Goal: Transaction & Acquisition: Purchase product/service

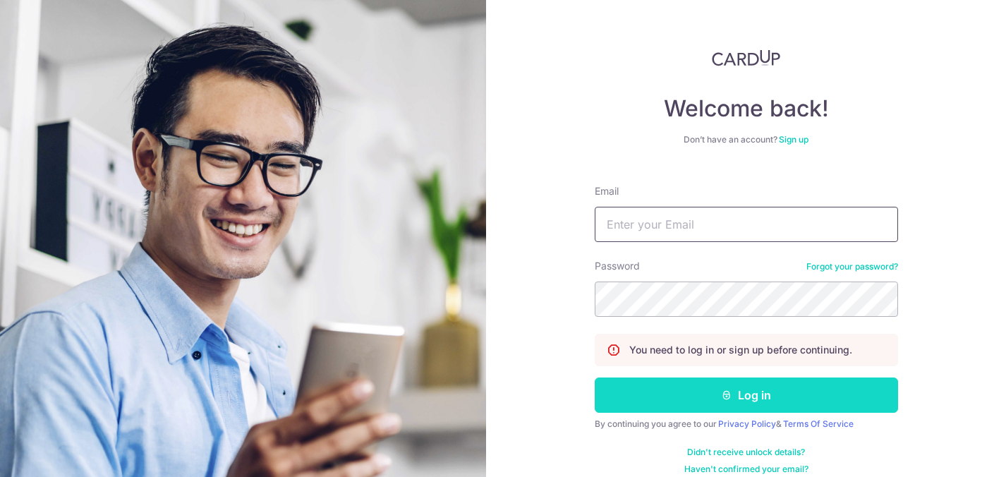
type input "[PERSON_NAME][EMAIL_ADDRESS][DOMAIN_NAME]"
click at [740, 393] on button "Log in" at bounding box center [746, 395] width 303 height 35
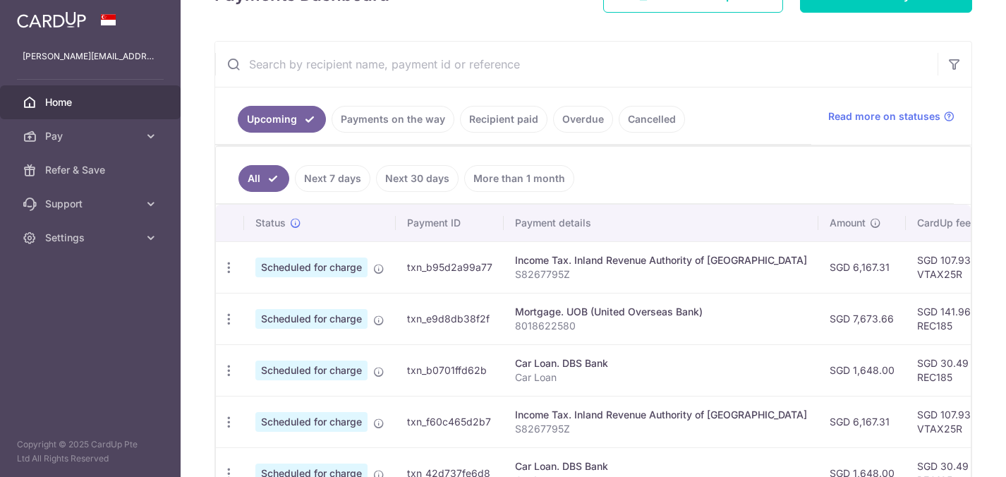
scroll to position [243, 0]
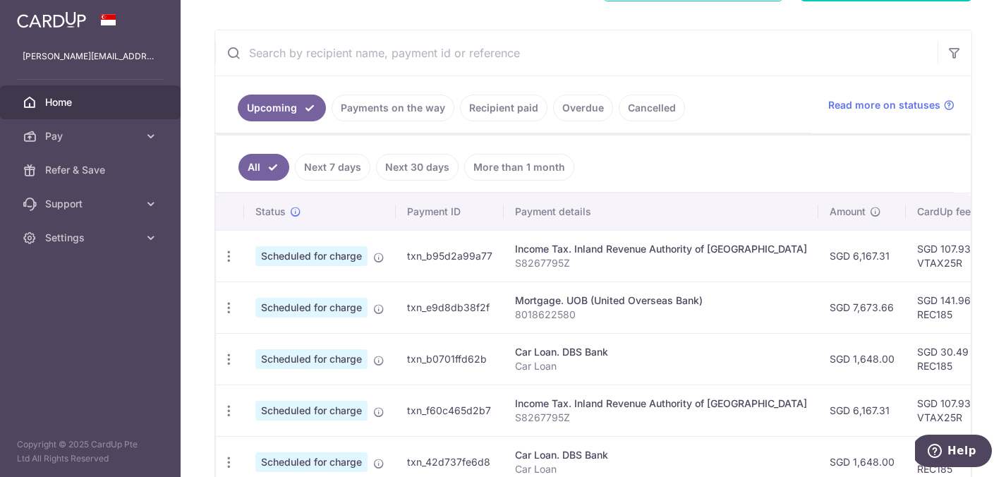
click at [348, 59] on input "text" at bounding box center [576, 52] width 723 height 45
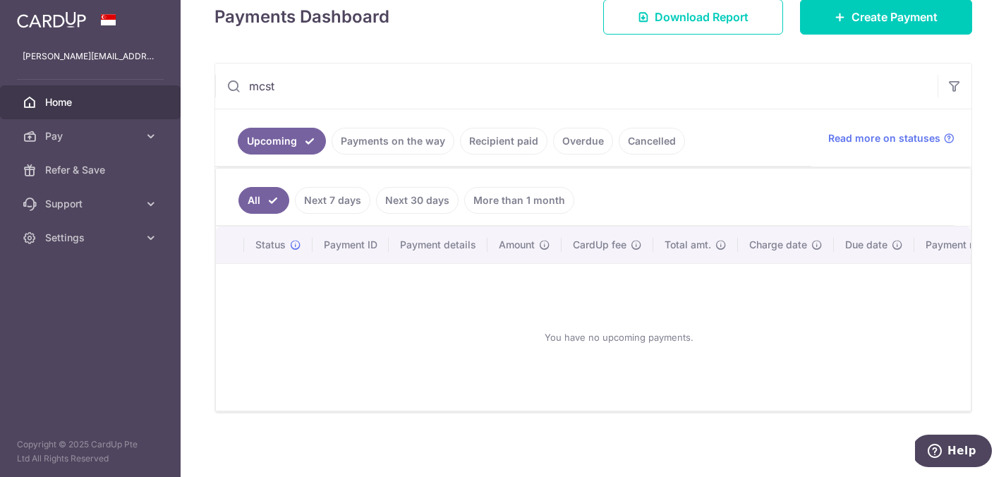
scroll to position [204, 0]
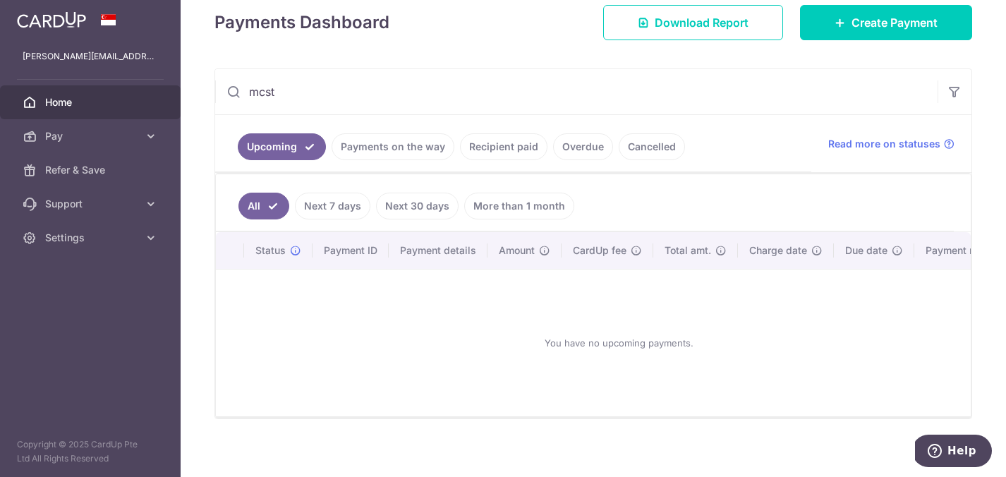
type input "mcst"
click at [495, 149] on link "Recipient paid" at bounding box center [504, 146] width 88 height 27
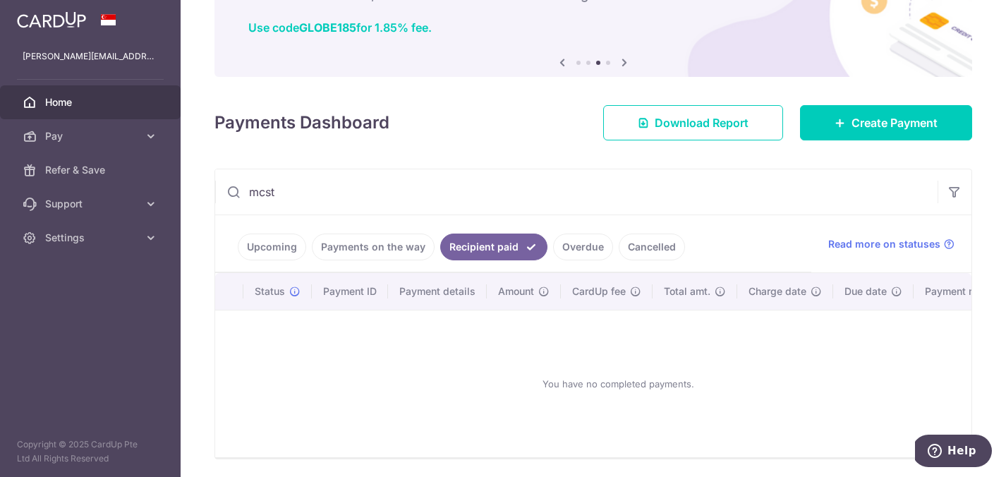
scroll to position [97, 0]
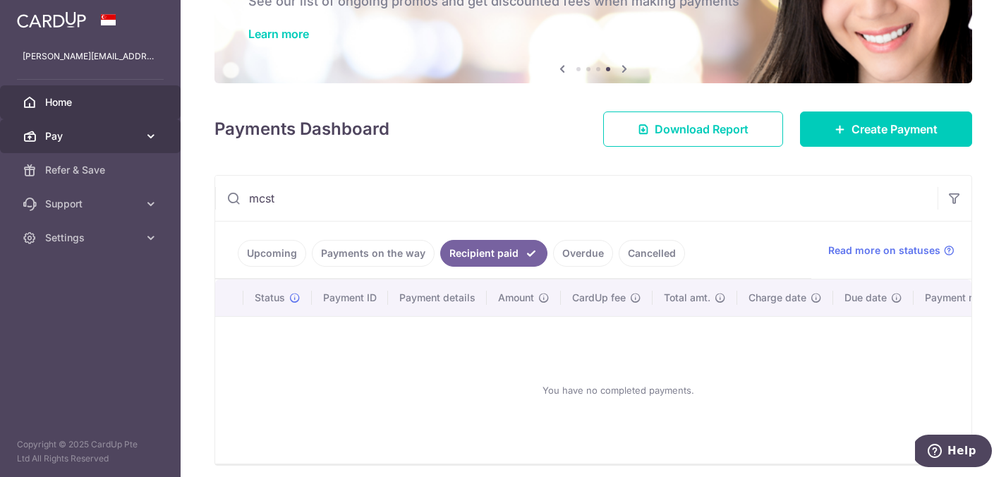
click at [138, 141] on span "Pay" at bounding box center [91, 136] width 93 height 14
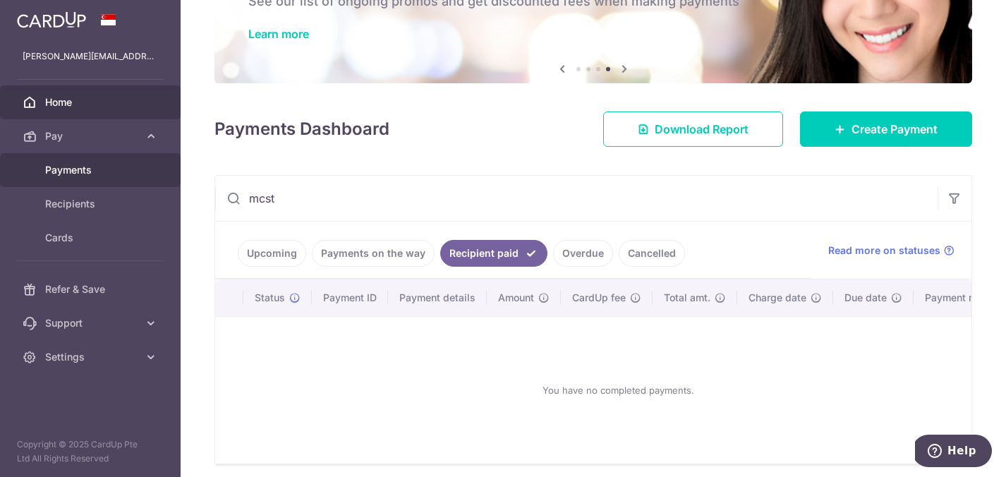
click at [90, 175] on span "Payments" at bounding box center [91, 170] width 93 height 14
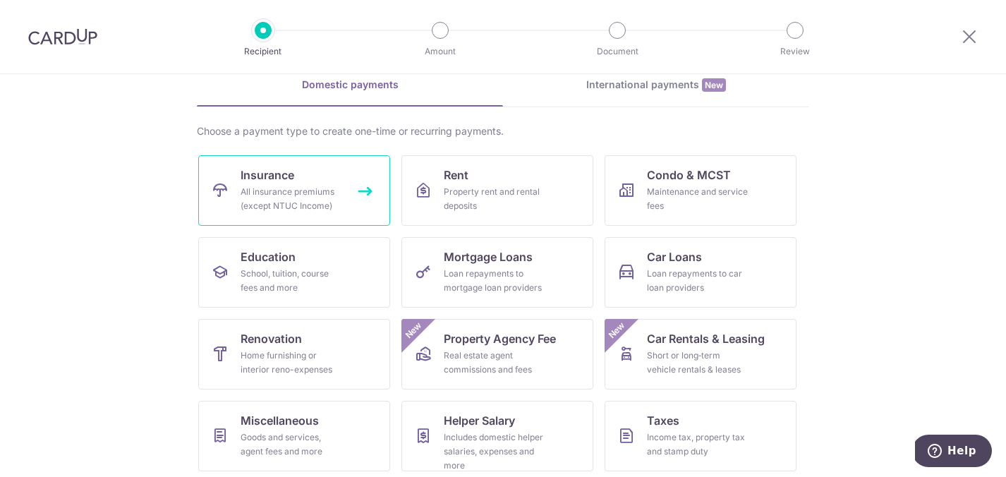
scroll to position [70, 0]
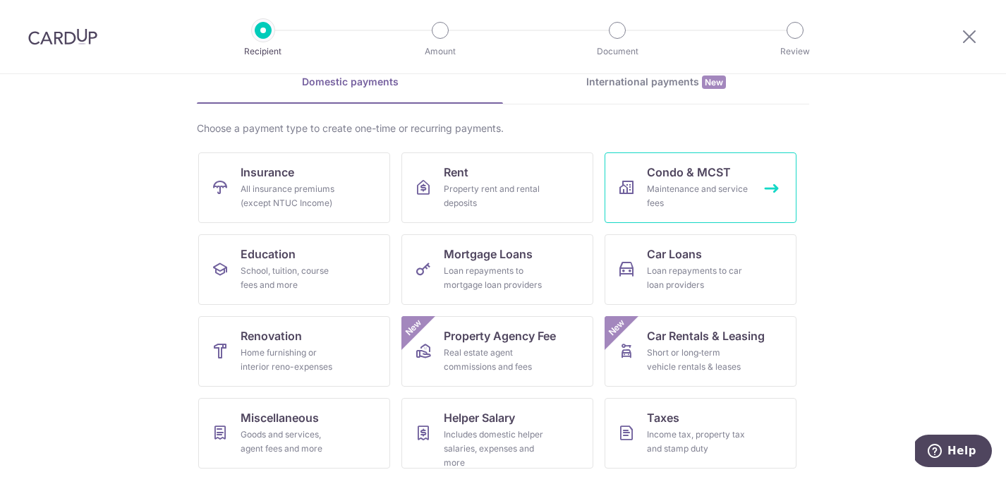
click at [689, 185] on div "Maintenance and service fees" at bounding box center [698, 196] width 102 height 28
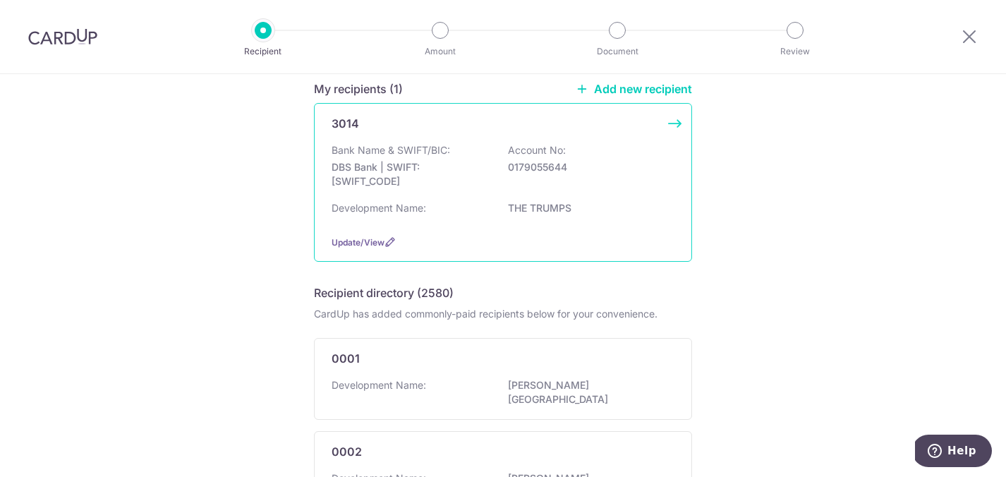
scroll to position [120, 0]
click at [394, 162] on div "Bank Name & SWIFT/BIC: DBS Bank | SWIFT: DBSSSGSGXXX Account No: 0179055644" at bounding box center [503, 171] width 343 height 52
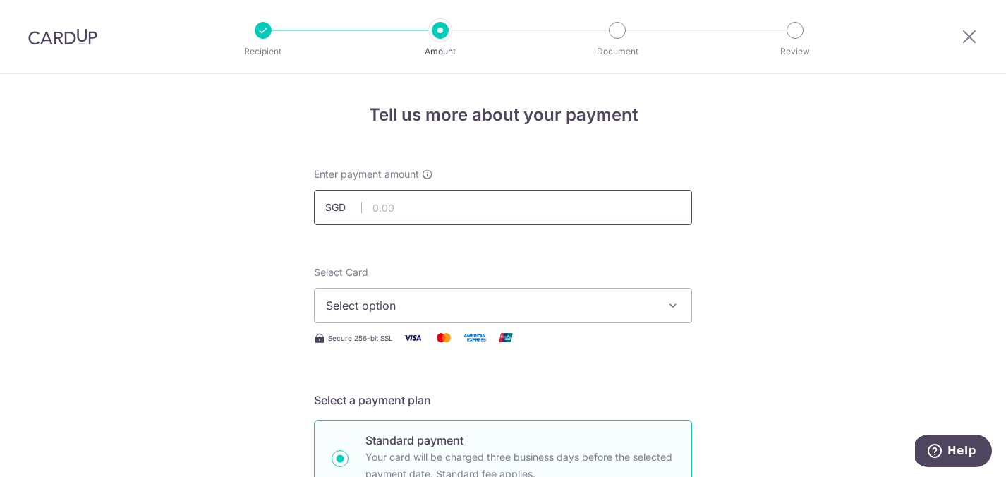
click at [395, 205] on input "text" at bounding box center [503, 207] width 378 height 35
type input "1,512.00"
click at [493, 303] on span "Select option" at bounding box center [490, 305] width 329 height 17
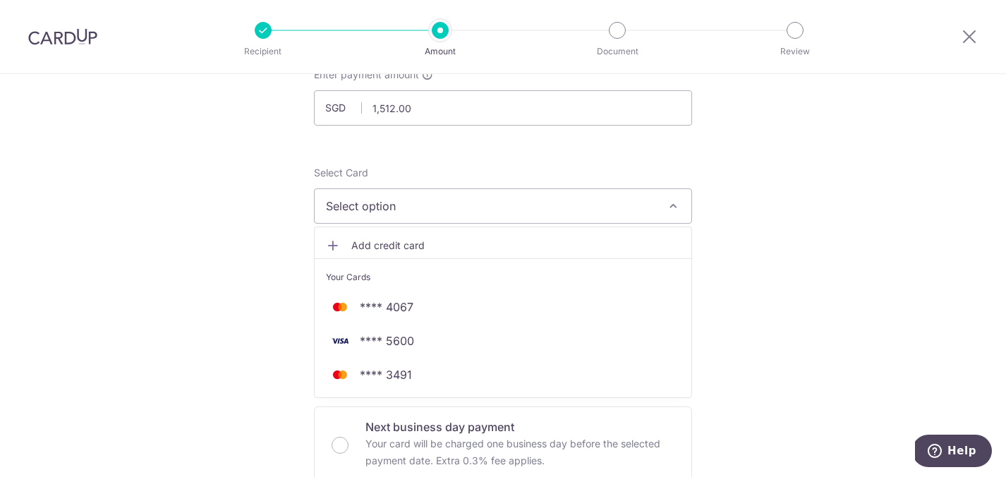
scroll to position [138, 0]
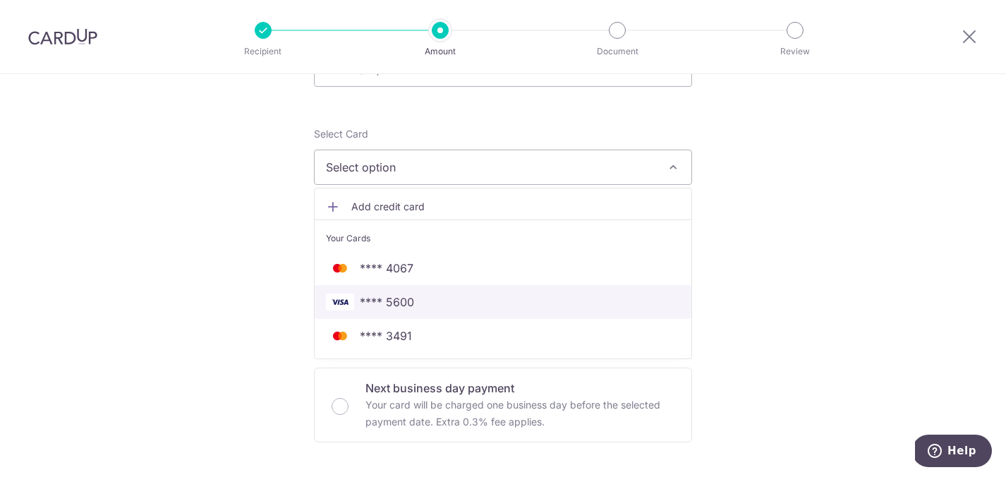
click at [382, 296] on span "**** 5600" at bounding box center [387, 302] width 54 height 17
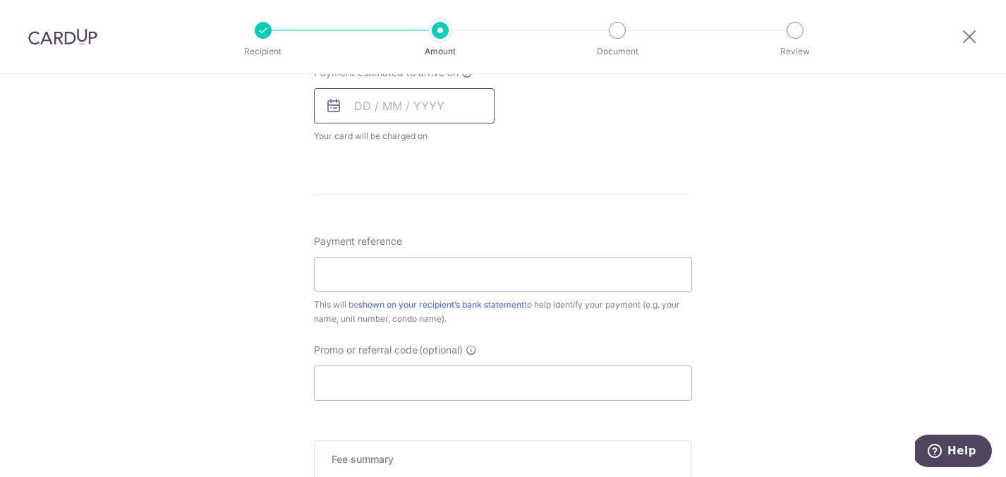
scroll to position [757, 0]
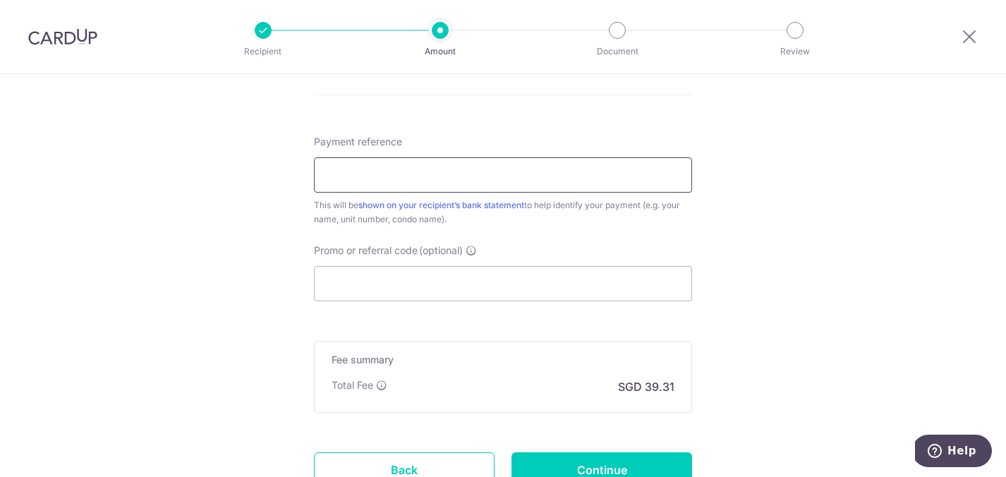
click at [421, 181] on input "Payment reference" at bounding box center [503, 174] width 378 height 35
click at [602, 174] on input "Payment reference" at bounding box center [503, 174] width 378 height 35
type input "TRUM0912"
click at [442, 284] on input "Promo or referral code (optional)" at bounding box center [503, 283] width 378 height 35
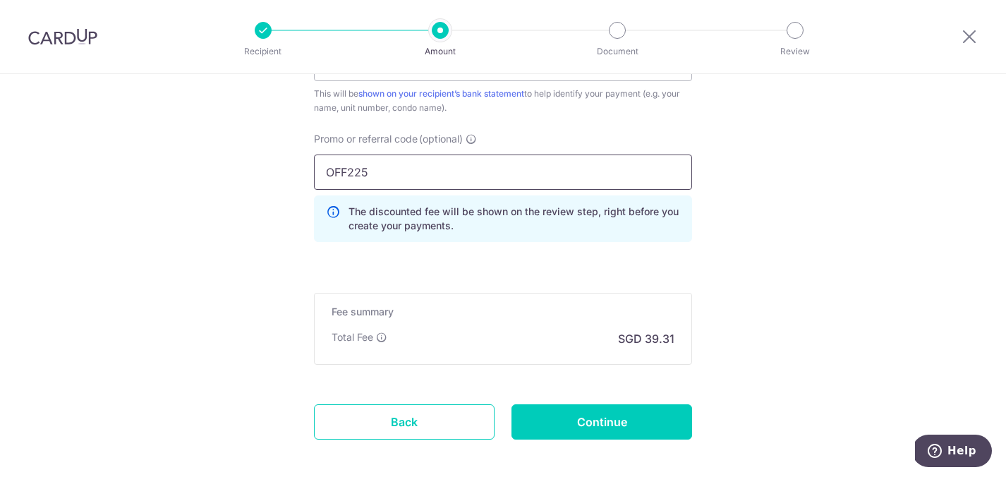
scroll to position [937, 0]
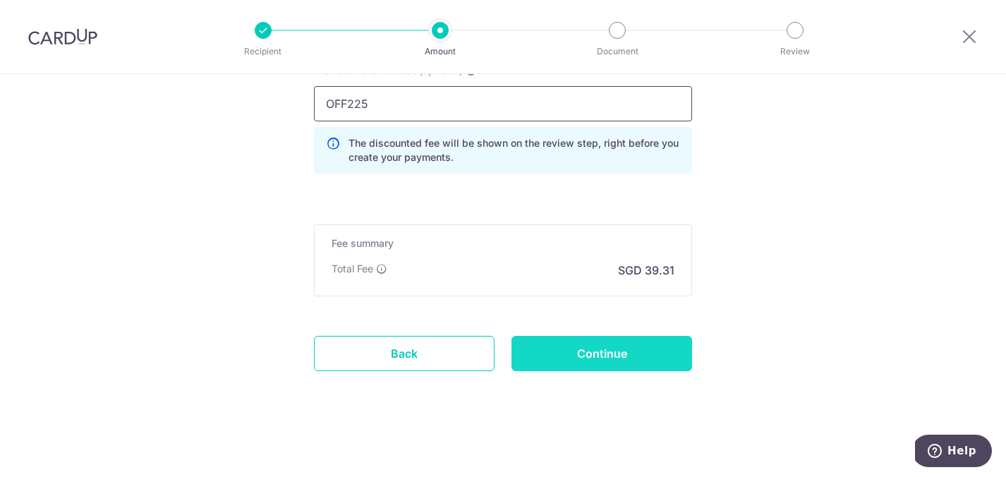
type input "OFF225"
click at [609, 359] on input "Continue" at bounding box center [602, 353] width 181 height 35
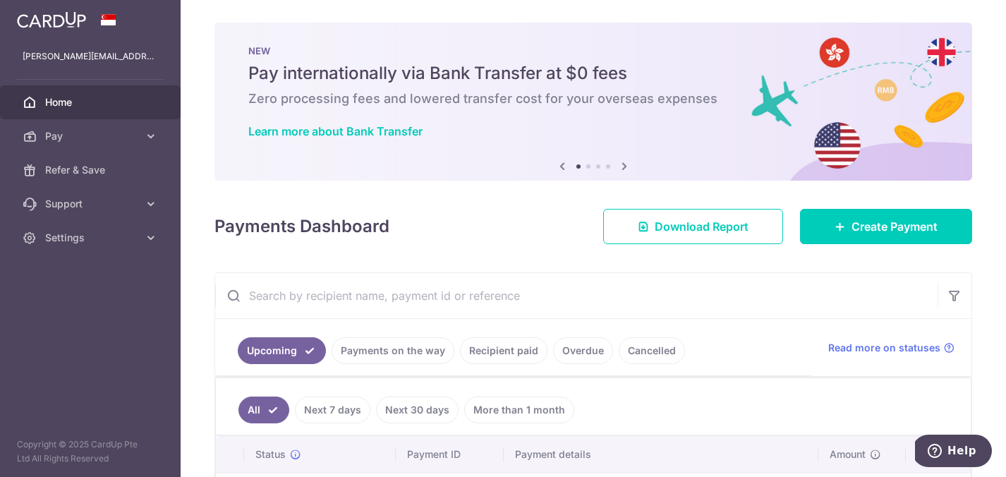
click at [620, 167] on icon at bounding box center [624, 166] width 17 height 18
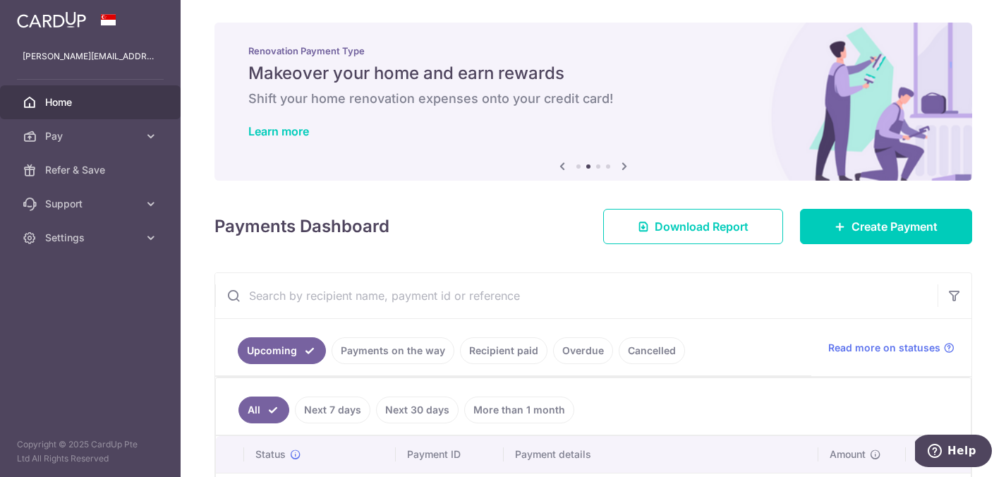
click at [620, 167] on icon at bounding box center [624, 166] width 17 height 18
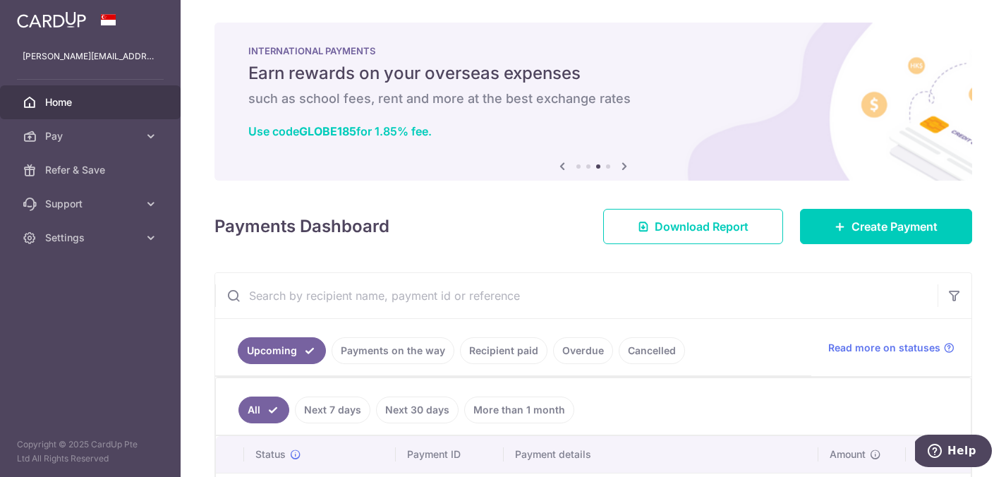
click at [620, 167] on icon at bounding box center [624, 166] width 17 height 18
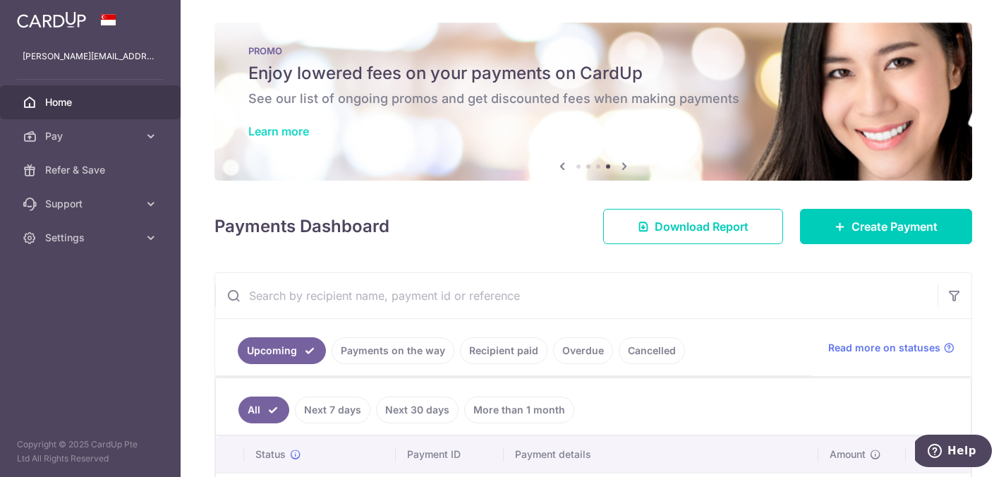
click at [268, 135] on link "Learn more" at bounding box center [278, 131] width 61 height 14
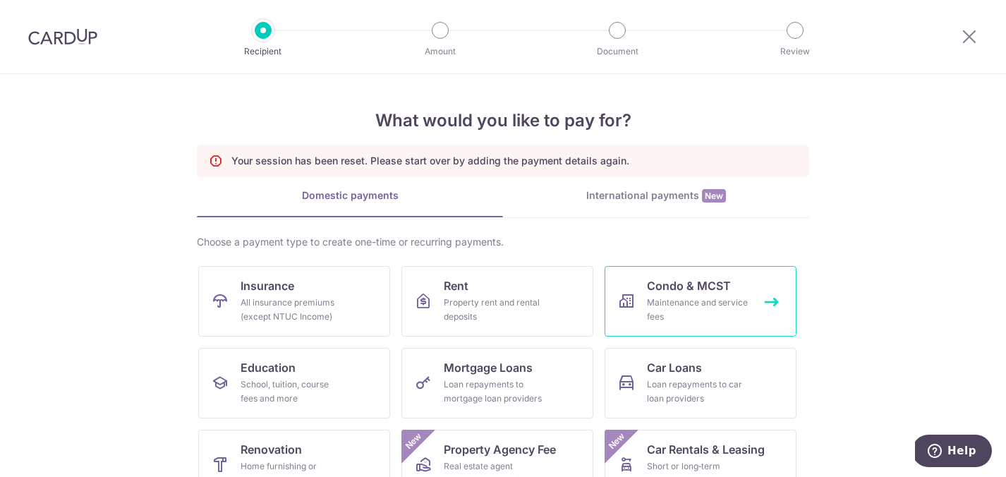
click at [685, 294] on span "Condo & MCST" at bounding box center [689, 285] width 84 height 17
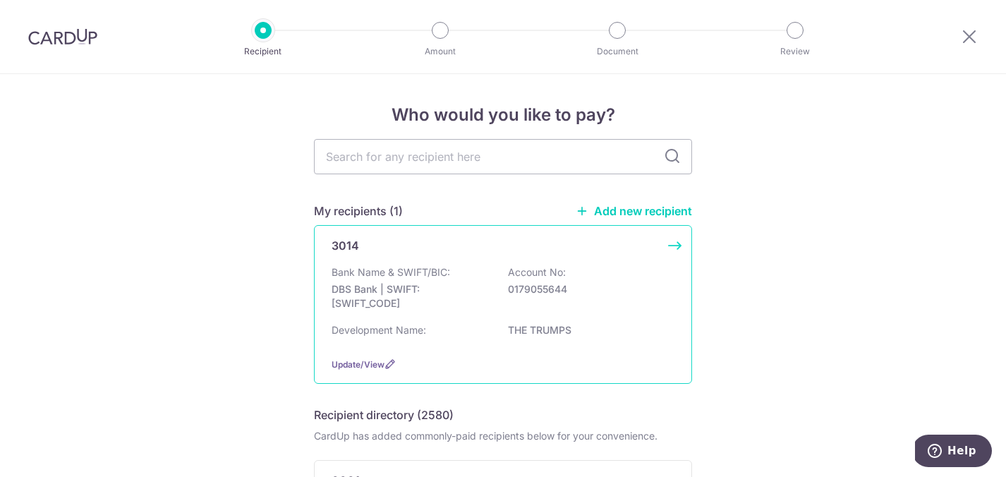
click at [502, 294] on div "Bank Name & SWIFT/BIC: DBS Bank | SWIFT: DBSSSGSGXXX Account No: 0179055644" at bounding box center [503, 291] width 343 height 52
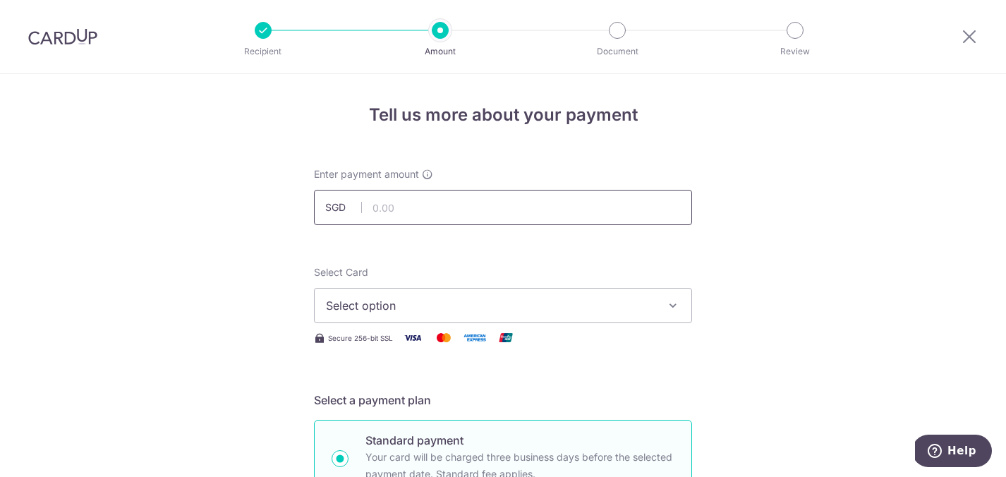
click at [474, 207] on input "text" at bounding box center [503, 207] width 378 height 35
click at [526, 212] on input "1512" at bounding box center [503, 207] width 378 height 35
type input "1,512.00"
click at [525, 301] on span "Select option" at bounding box center [490, 305] width 329 height 17
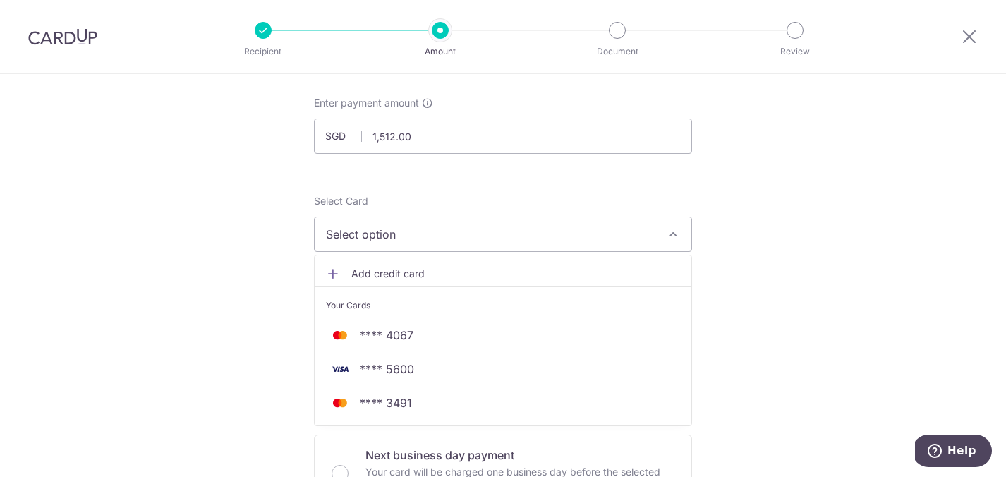
scroll to position [105, 0]
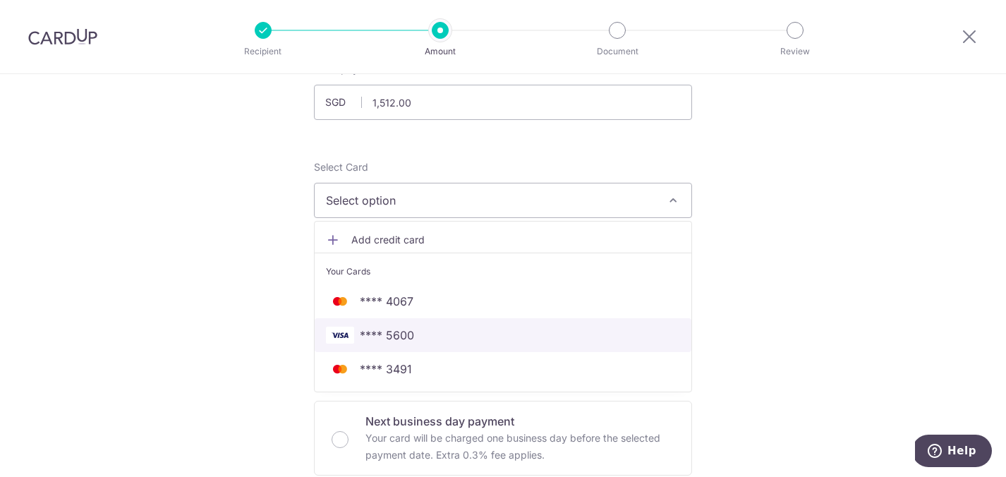
click at [430, 335] on span "**** 5600" at bounding box center [503, 335] width 354 height 17
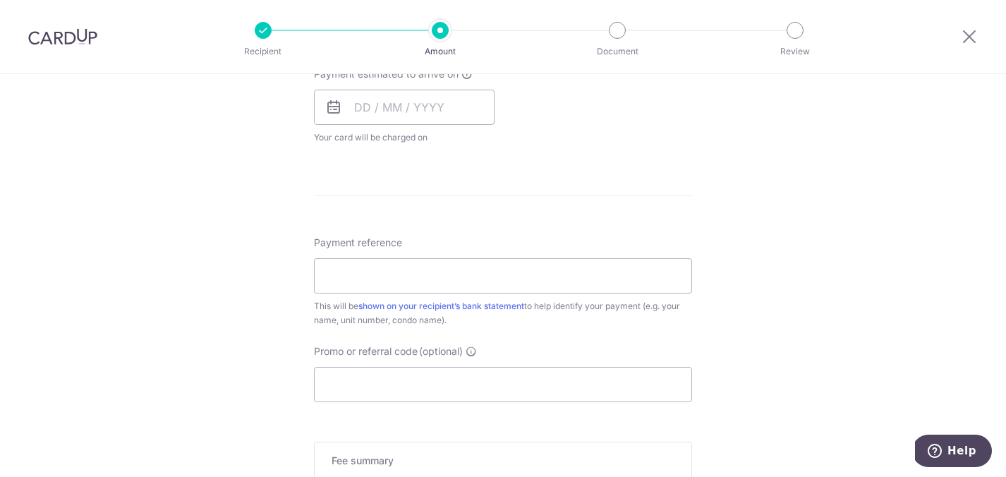
scroll to position [663, 0]
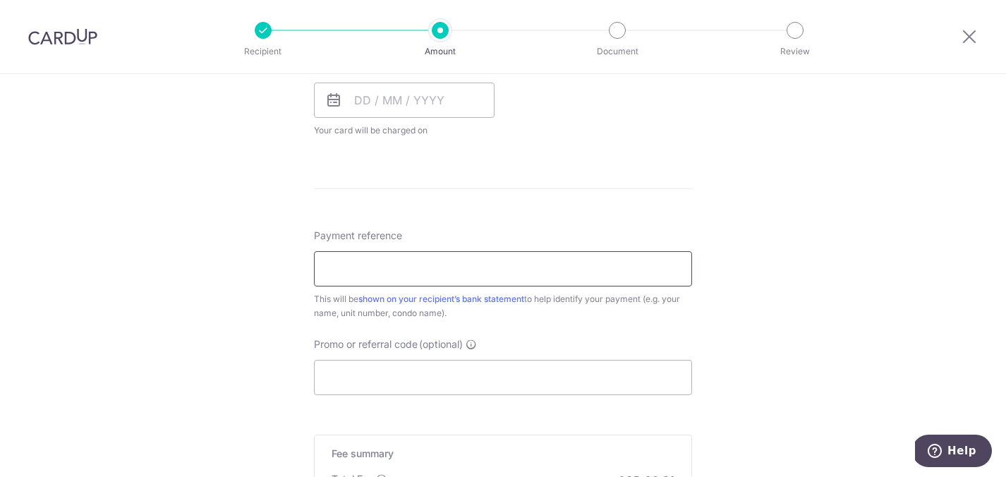
click at [440, 272] on input "Payment reference" at bounding box center [503, 268] width 378 height 35
type input "TRUM0912"
click at [428, 375] on input "Promo or referral code (optional)" at bounding box center [503, 377] width 378 height 35
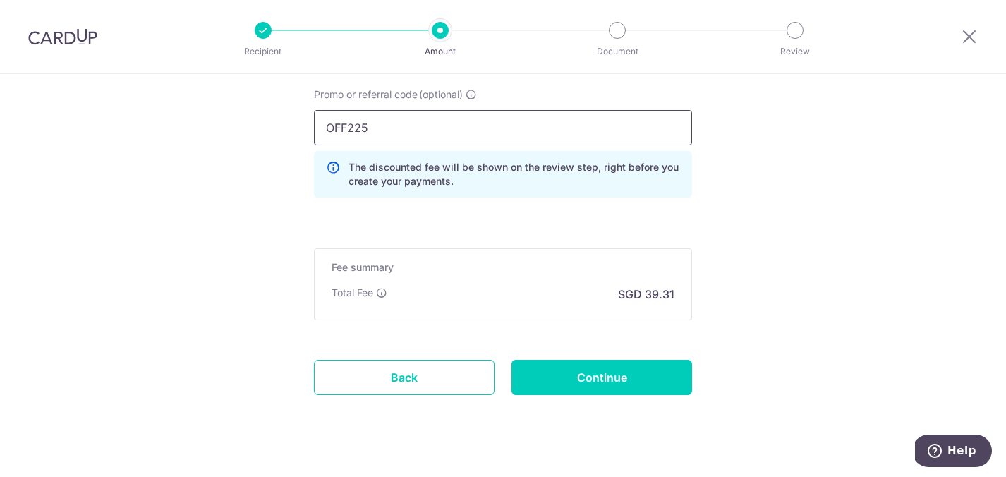
scroll to position [917, 0]
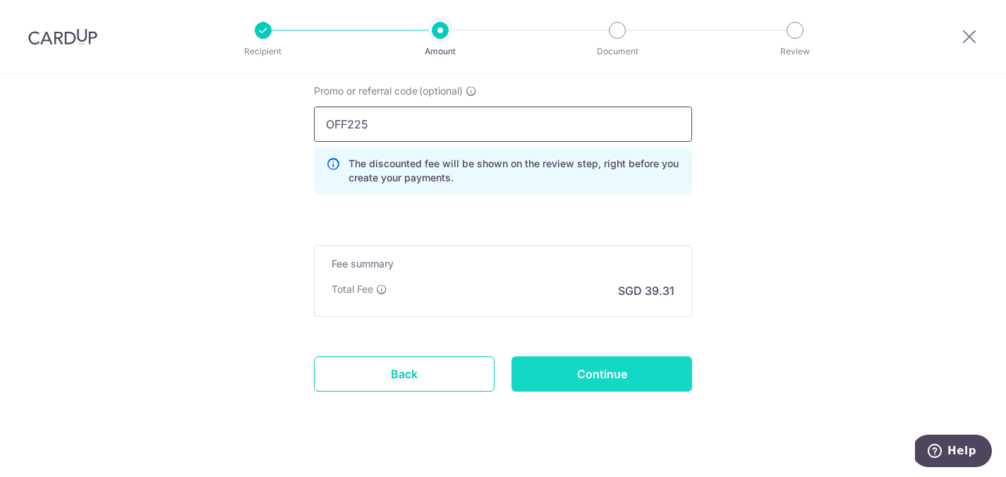
type input "OFF225"
click at [582, 385] on input "Continue" at bounding box center [602, 373] width 181 height 35
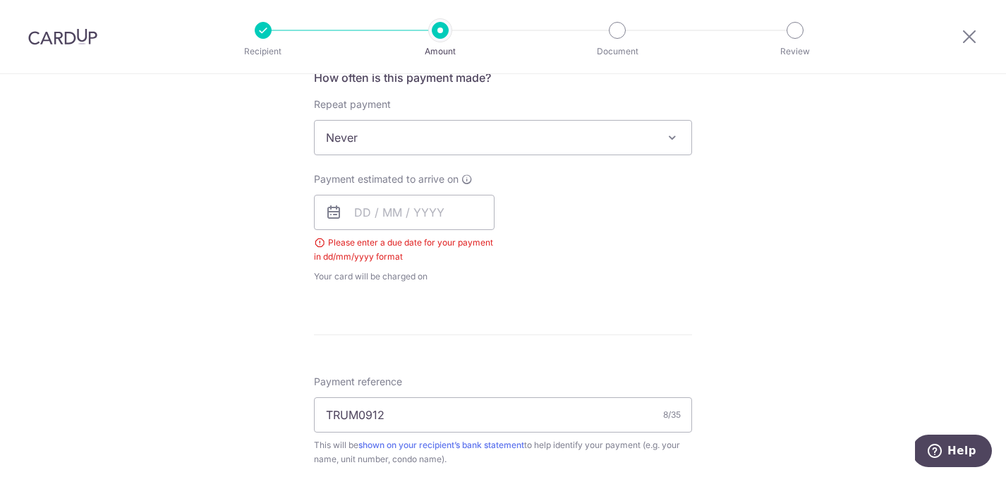
scroll to position [524, 0]
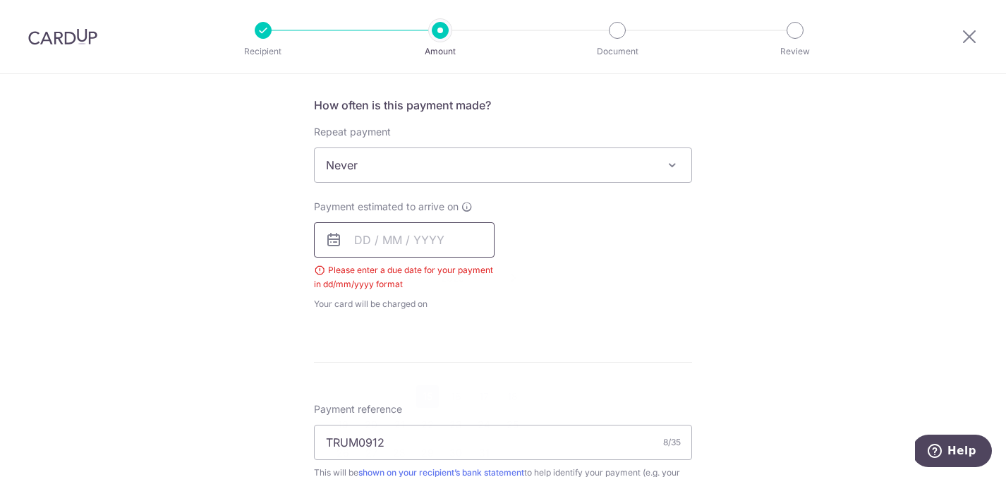
click at [453, 243] on input "text" at bounding box center [404, 239] width 181 height 35
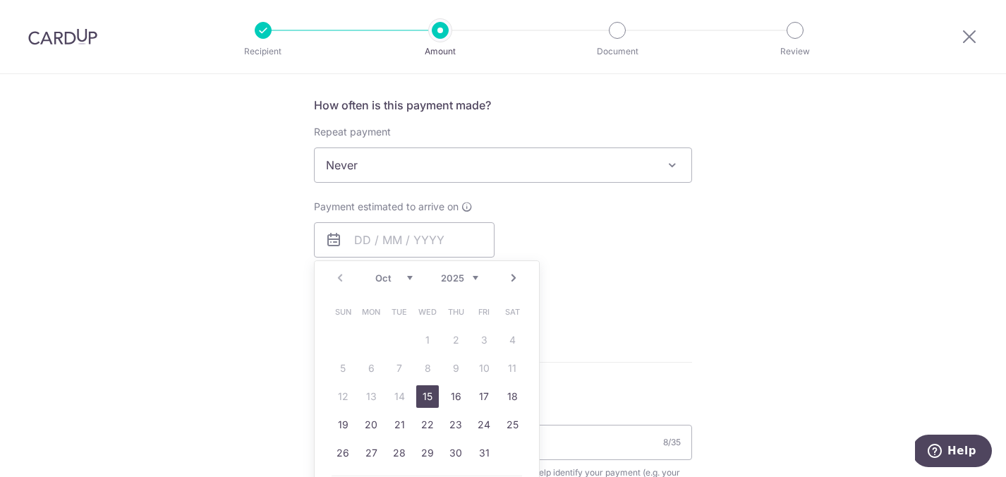
click at [426, 392] on link "15" at bounding box center [427, 396] width 23 height 23
type input "15/10/2025"
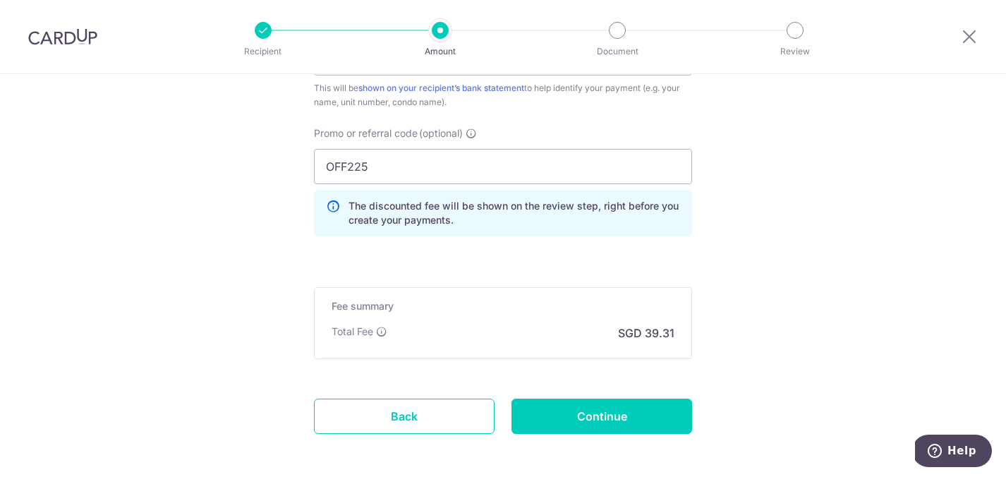
scroll to position [995, 0]
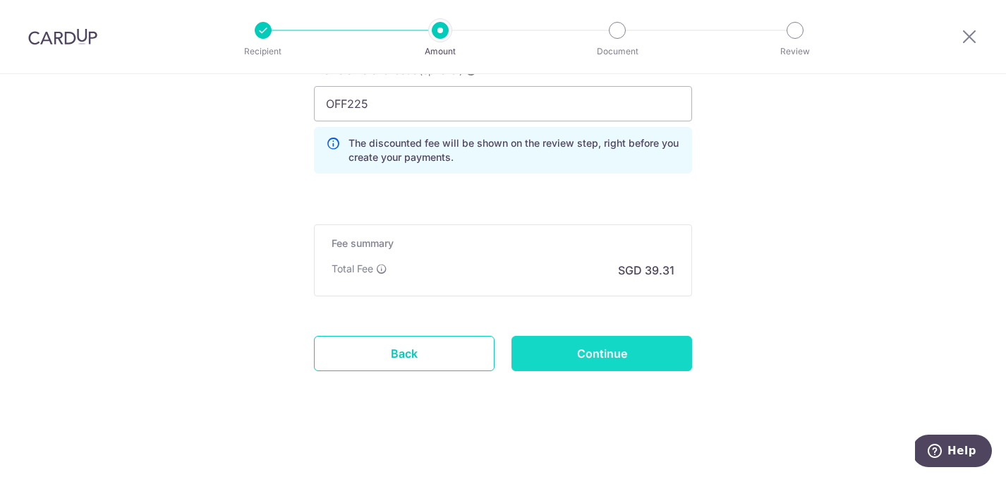
click at [627, 363] on input "Continue" at bounding box center [602, 353] width 181 height 35
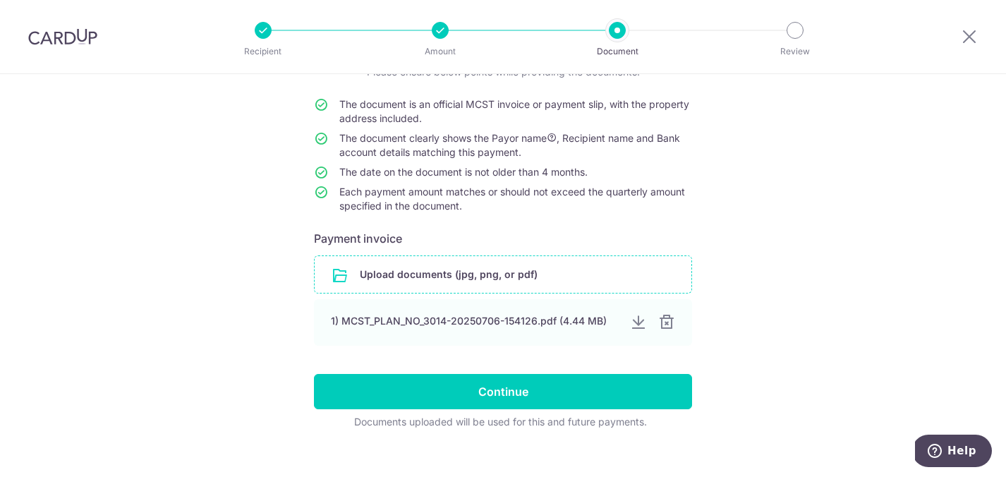
scroll to position [135, 0]
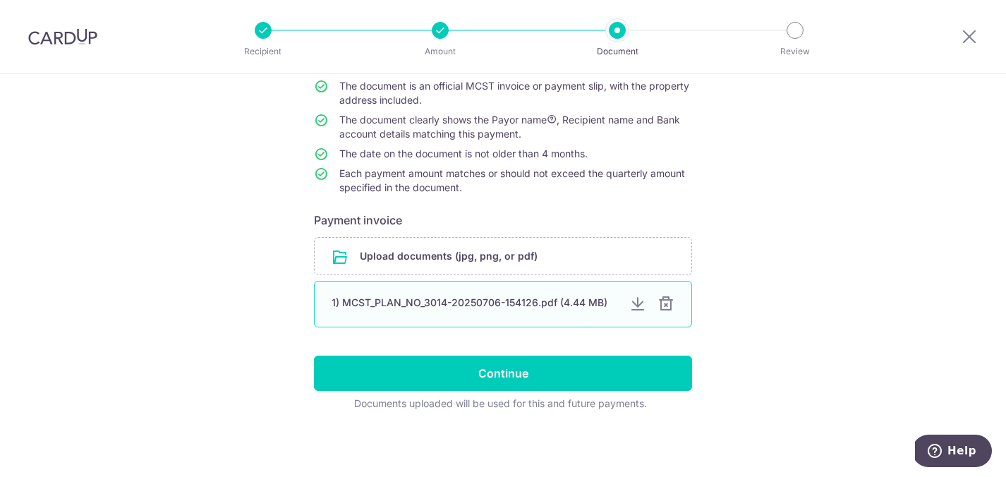
click at [662, 301] on div at bounding box center [666, 304] width 17 height 17
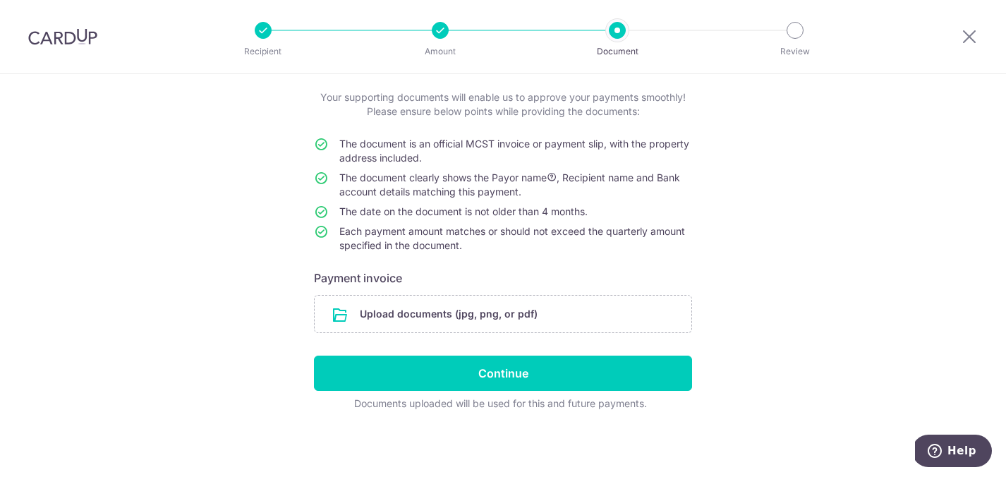
scroll to position [77, 0]
click at [435, 313] on input "file" at bounding box center [503, 314] width 377 height 37
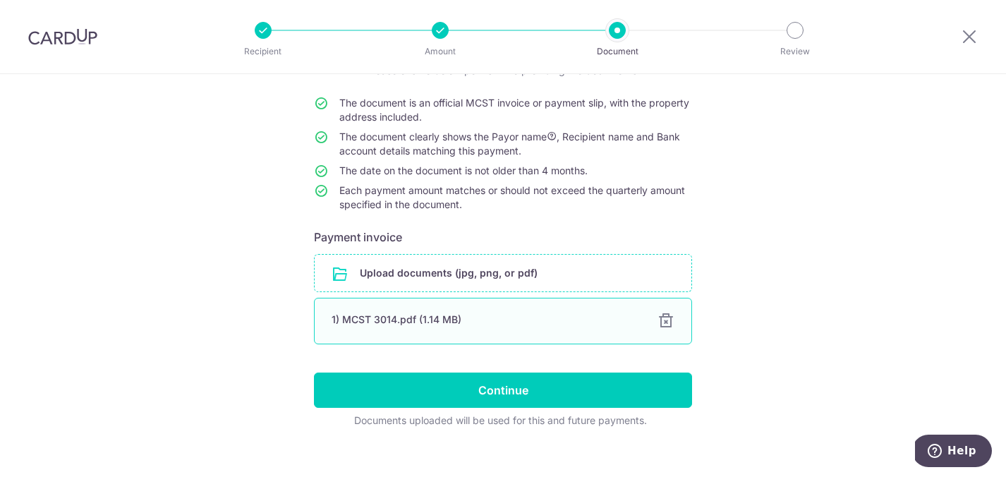
scroll to position [124, 0]
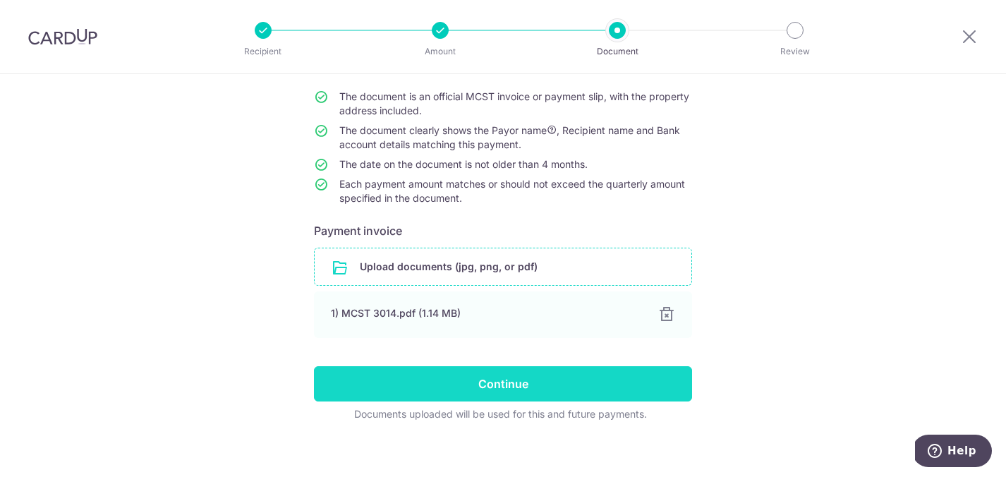
click at [560, 385] on input "Continue" at bounding box center [503, 383] width 378 height 35
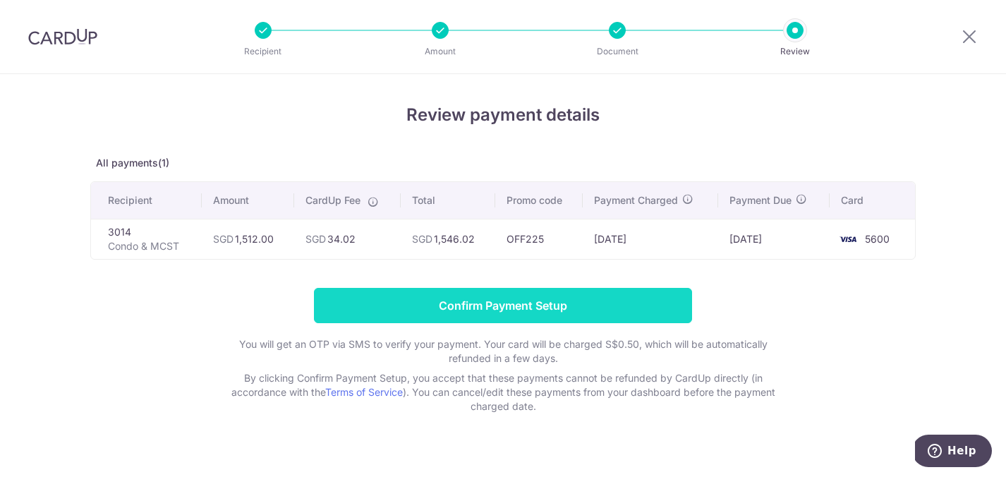
click at [553, 306] on input "Confirm Payment Setup" at bounding box center [503, 305] width 378 height 35
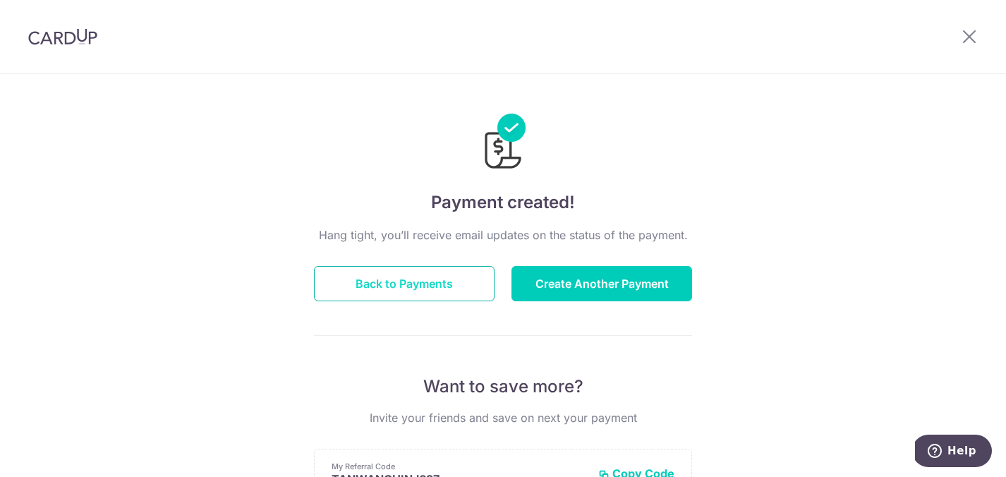
click at [427, 289] on button "Back to Payments" at bounding box center [404, 283] width 181 height 35
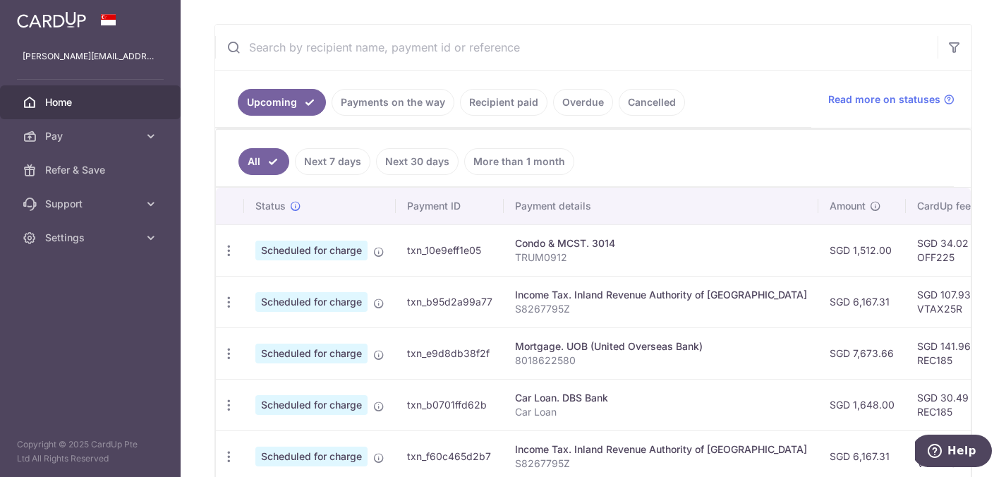
click at [398, 104] on link "Payments on the way" at bounding box center [393, 102] width 123 height 27
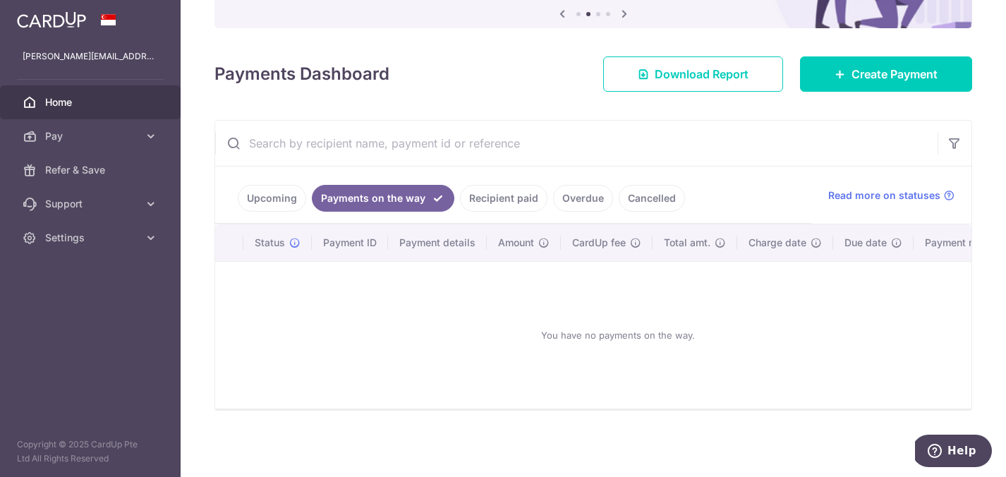
click at [523, 193] on link "Recipient paid" at bounding box center [504, 198] width 88 height 27
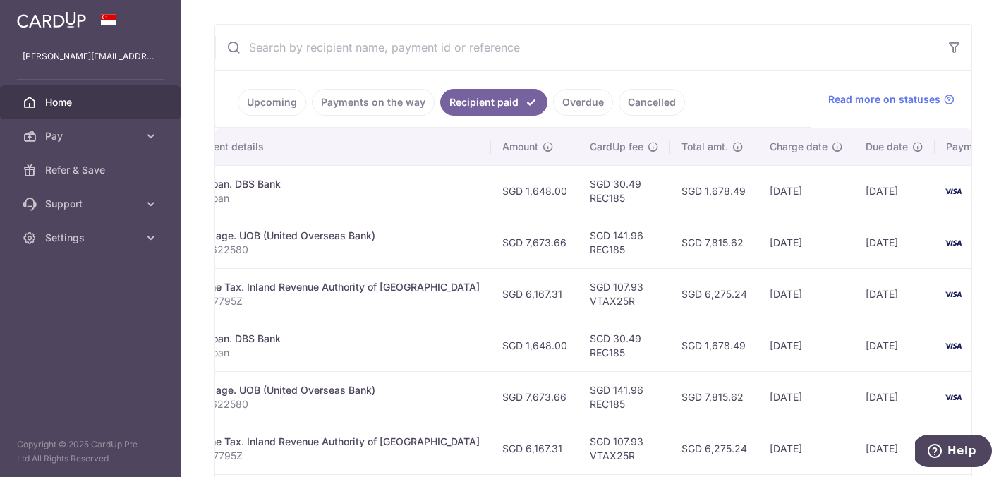
scroll to position [0, 313]
